Goal: Task Accomplishment & Management: Manage account settings

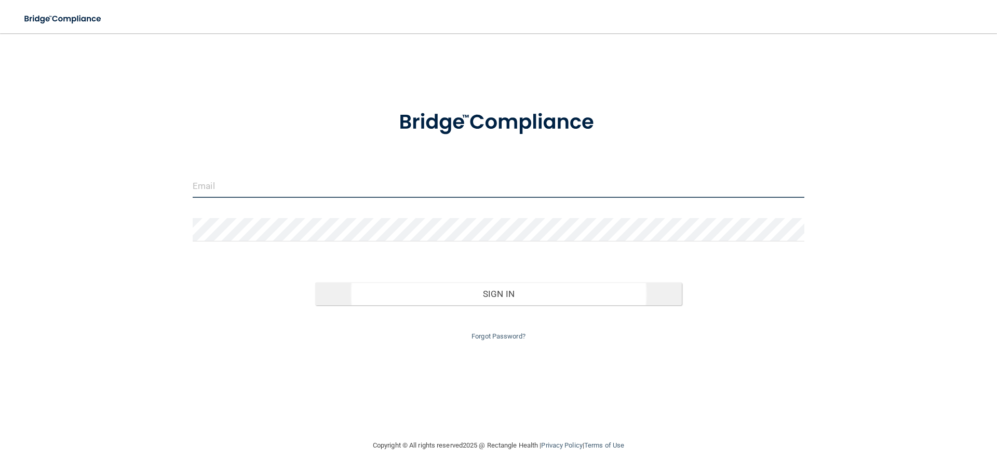
type input "[EMAIL_ADDRESS][DOMAIN_NAME]"
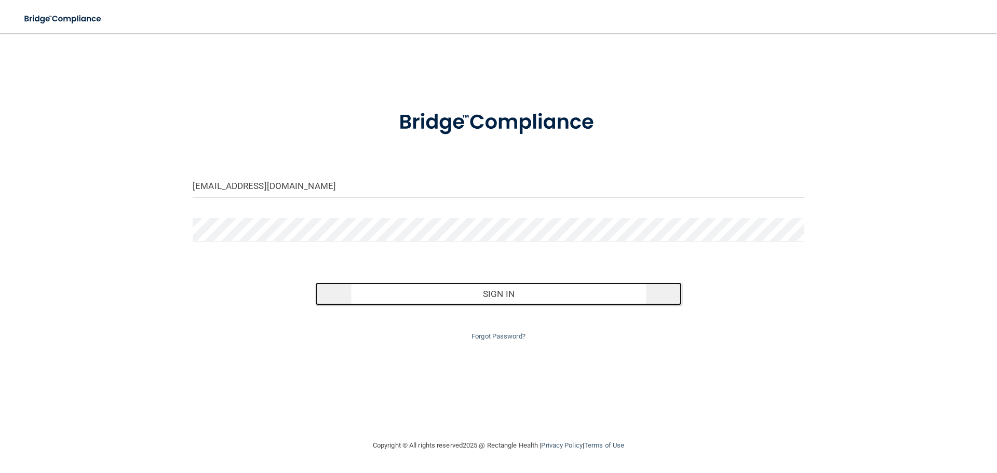
click at [501, 293] on button "Sign In" at bounding box center [498, 294] width 367 height 23
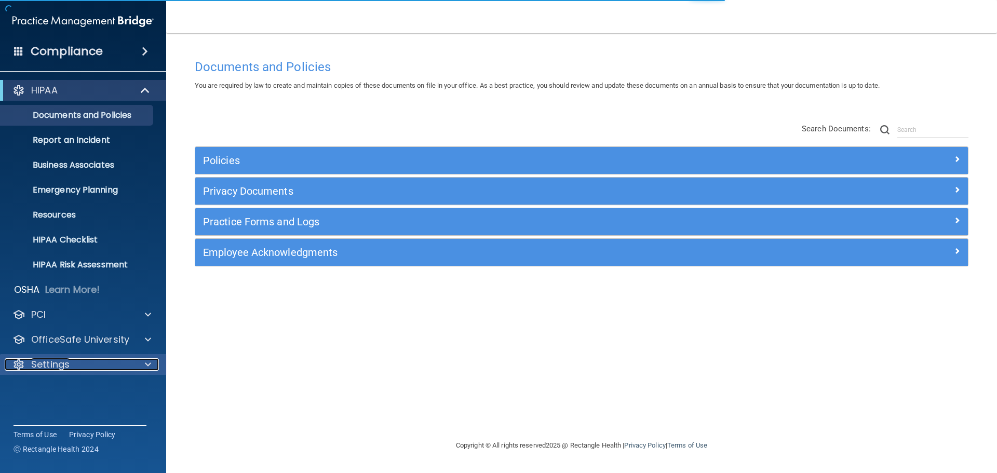
click at [56, 360] on p "Settings" at bounding box center [50, 364] width 38 height 12
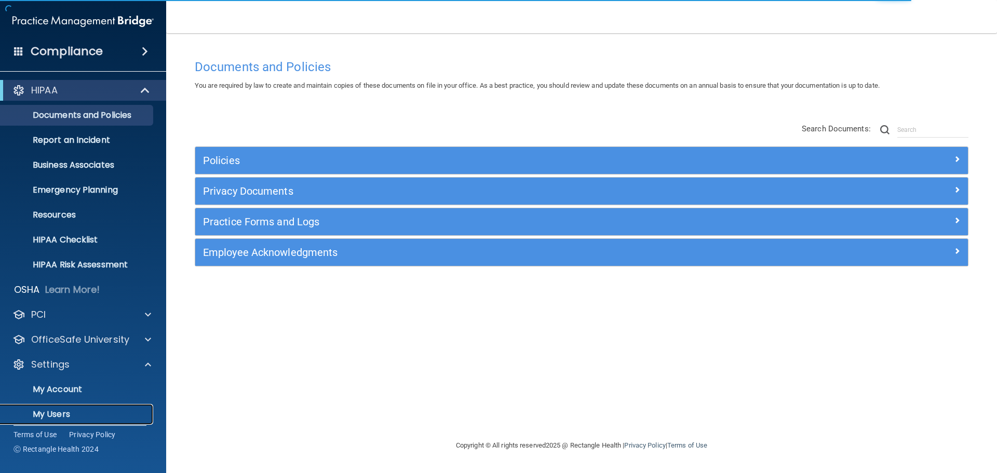
click at [53, 414] on p "My Users" at bounding box center [78, 414] width 142 height 10
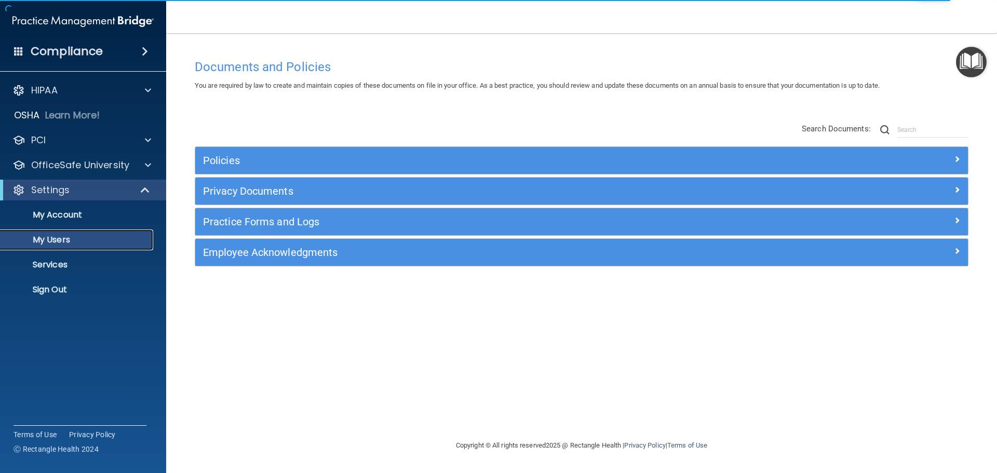
select select "20"
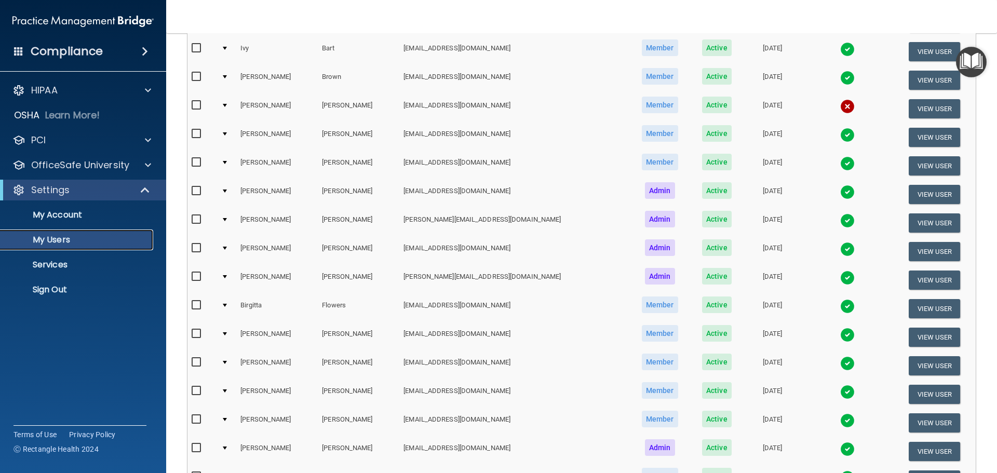
scroll to position [208, 0]
click at [227, 104] on div at bounding box center [225, 104] width 4 height 3
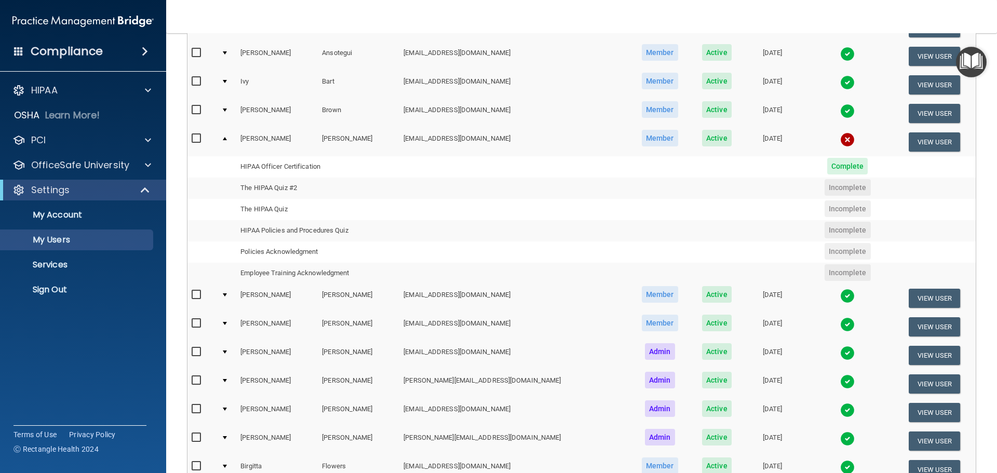
scroll to position [156, 0]
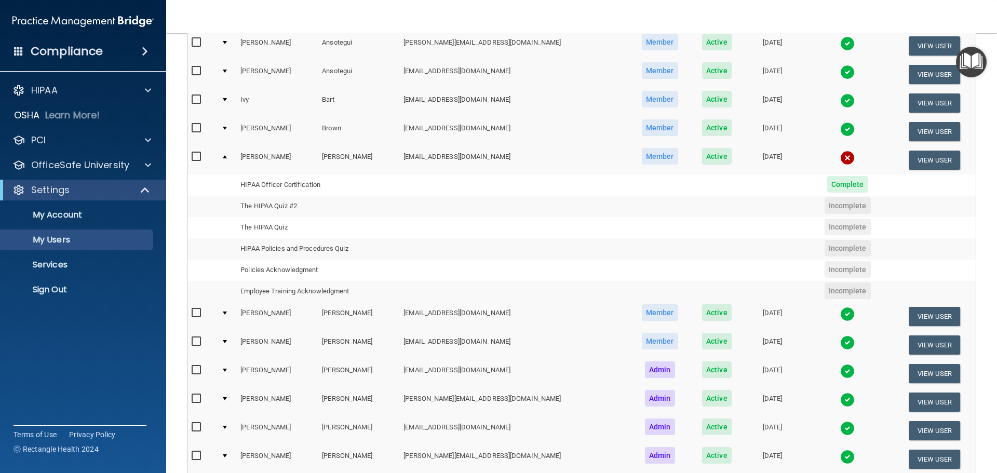
drag, startPoint x: 225, startPoint y: 159, endPoint x: 268, endPoint y: 166, distance: 44.1
click at [225, 159] on td at bounding box center [226, 160] width 19 height 28
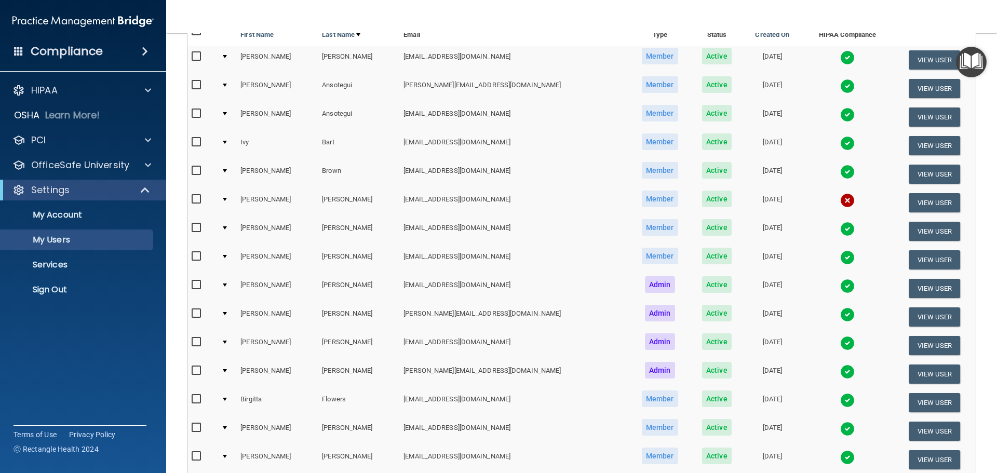
scroll to position [0, 0]
